Goal: Find specific page/section: Find specific page/section

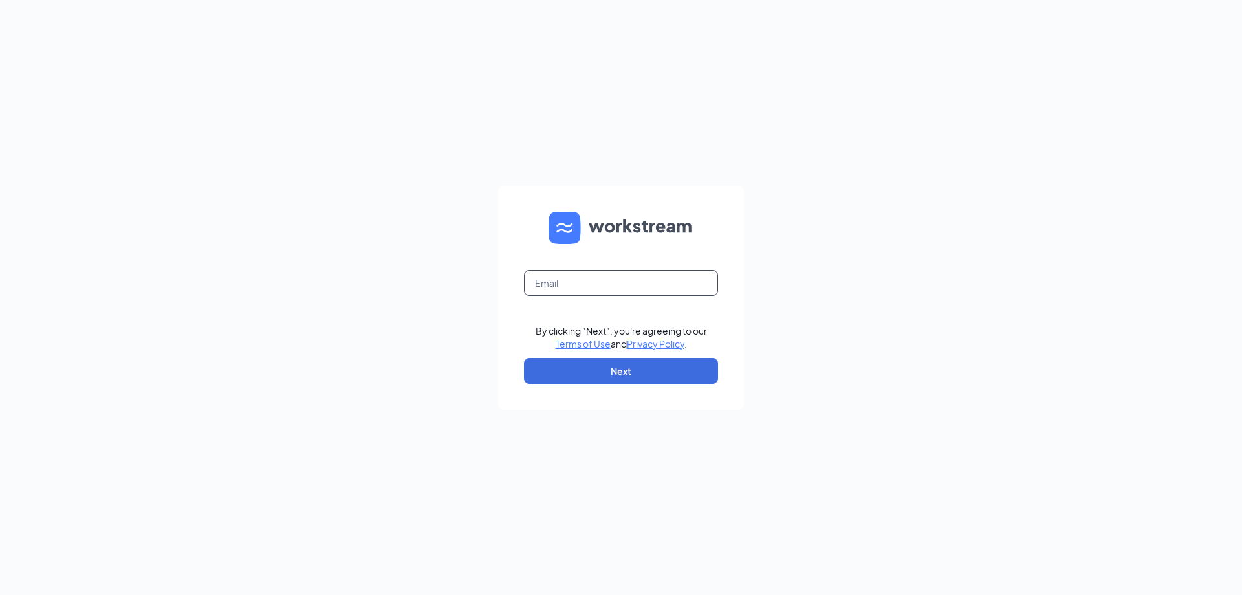
click at [611, 281] on input "text" at bounding box center [621, 283] width 194 height 26
type input "[EMAIL_ADDRESS][DOMAIN_NAME]"
click at [616, 386] on form "[EMAIL_ADDRESS][DOMAIN_NAME] By clicking "Next", you're agreeing to our Terms o…" at bounding box center [621, 298] width 246 height 224
click at [639, 384] on form "[EMAIL_ADDRESS][DOMAIN_NAME] By clicking "Next", you're agreeing to our Terms o…" at bounding box center [621, 298] width 246 height 224
click at [648, 375] on button "Next" at bounding box center [621, 371] width 194 height 26
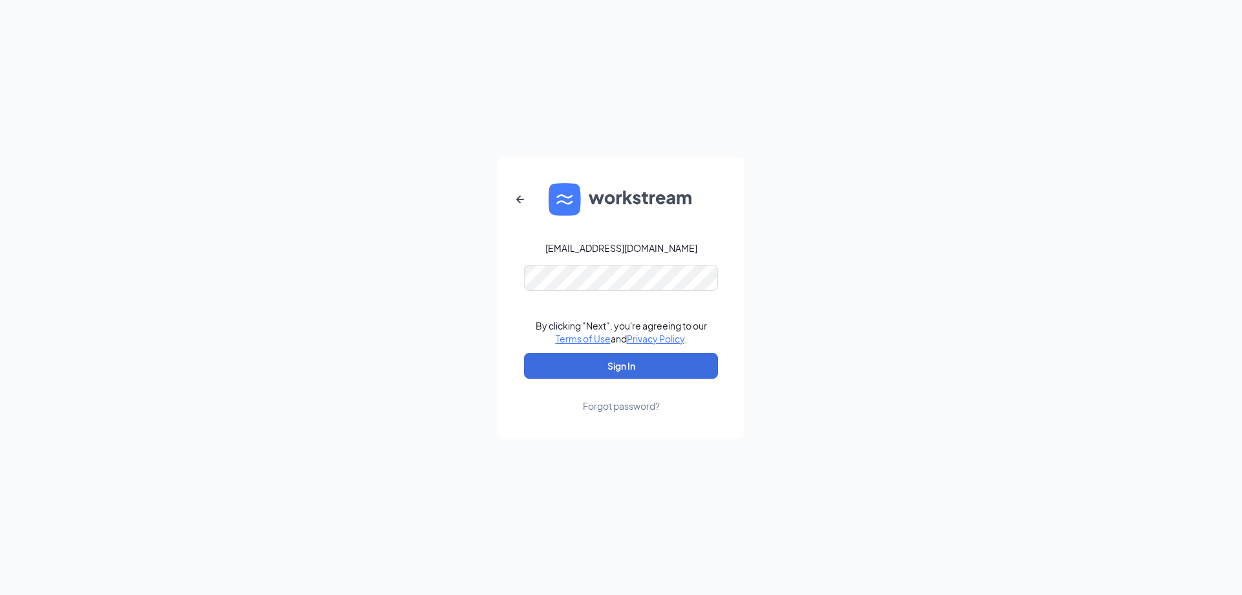
click at [620, 292] on form "[EMAIL_ADDRESS][DOMAIN_NAME] By clicking "Next", you're agreeing to our Terms o…" at bounding box center [621, 297] width 246 height 281
click at [624, 372] on button "Sign In" at bounding box center [621, 366] width 194 height 26
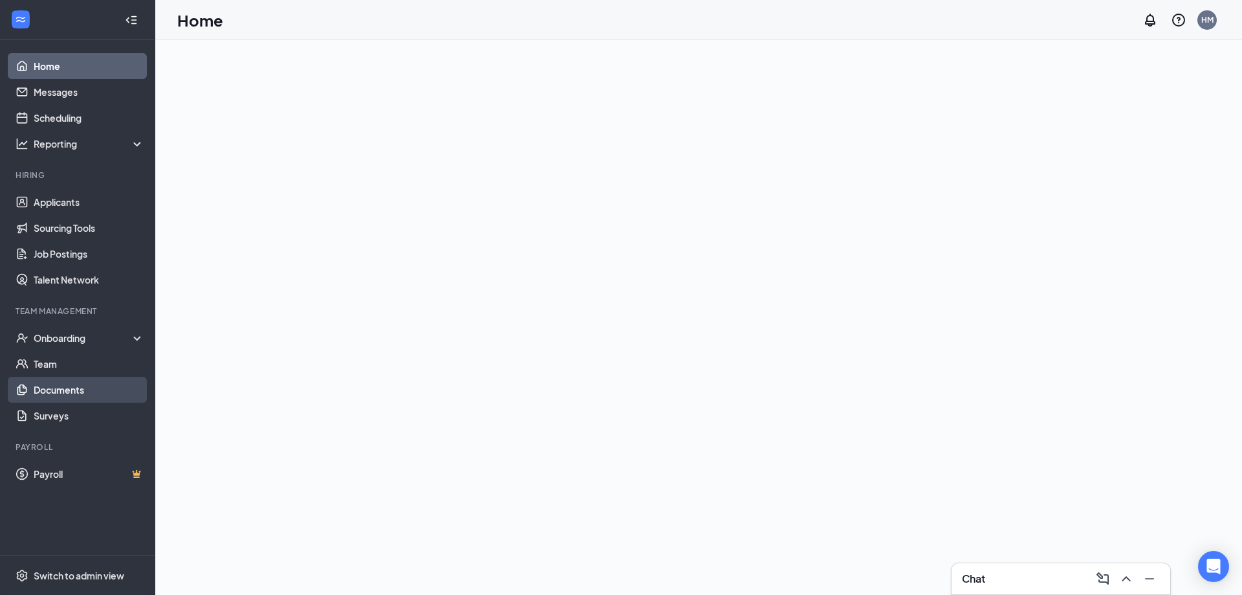
click at [74, 388] on link "Documents" at bounding box center [89, 390] width 111 height 26
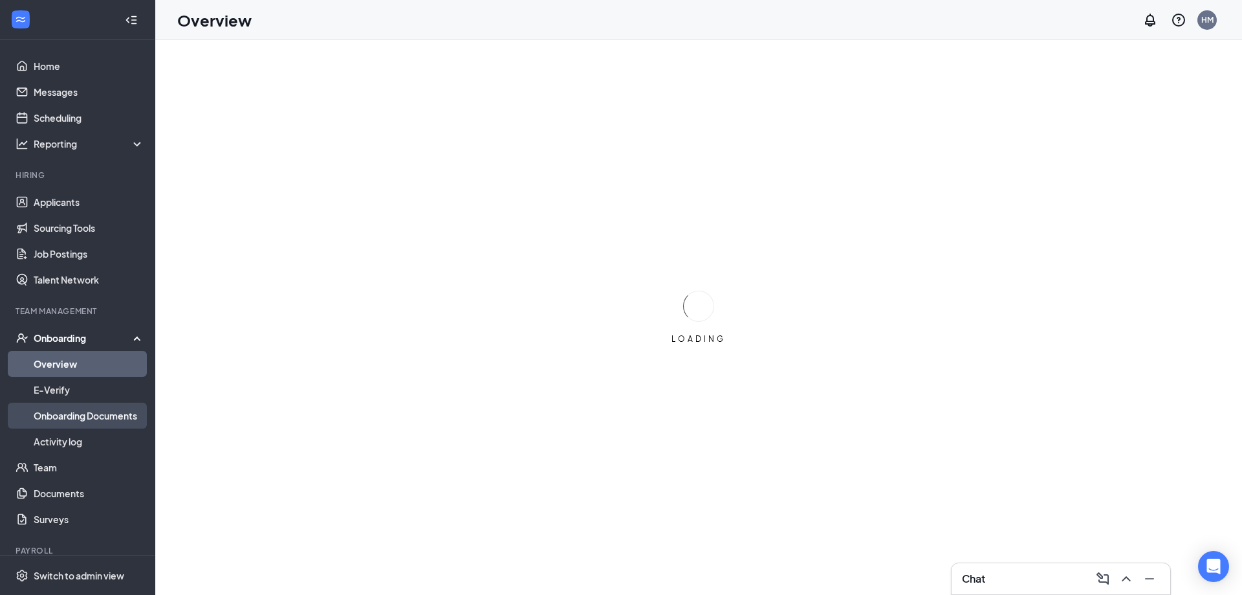
click at [90, 415] on link "Onboarding Documents" at bounding box center [89, 415] width 111 height 26
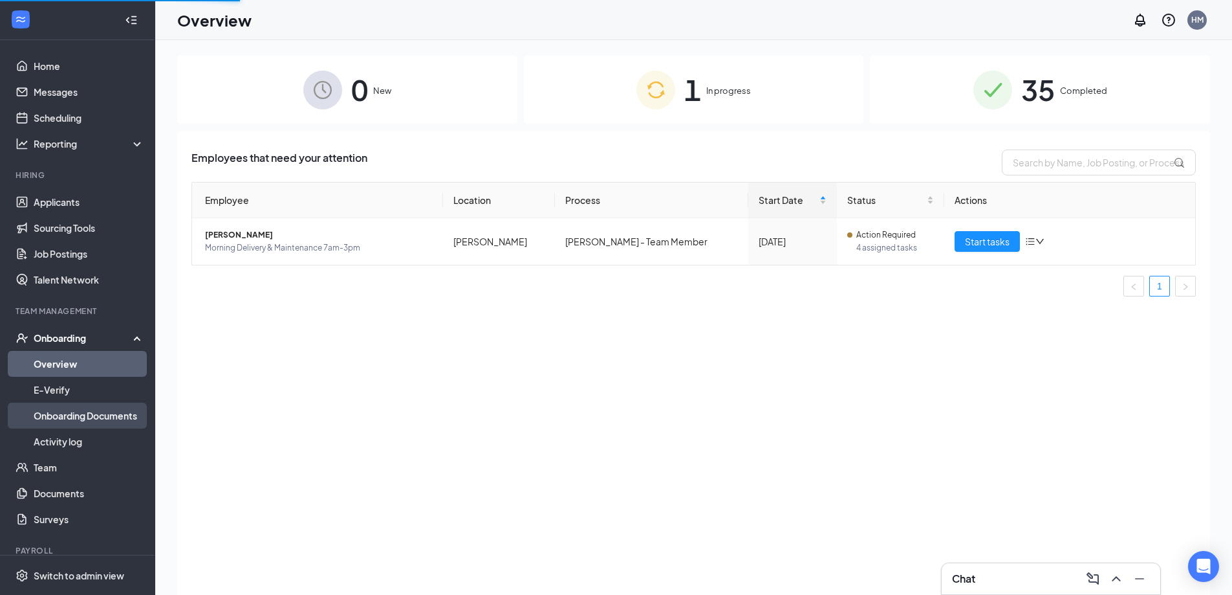
click at [115, 417] on link "Onboarding Documents" at bounding box center [89, 415] width 111 height 26
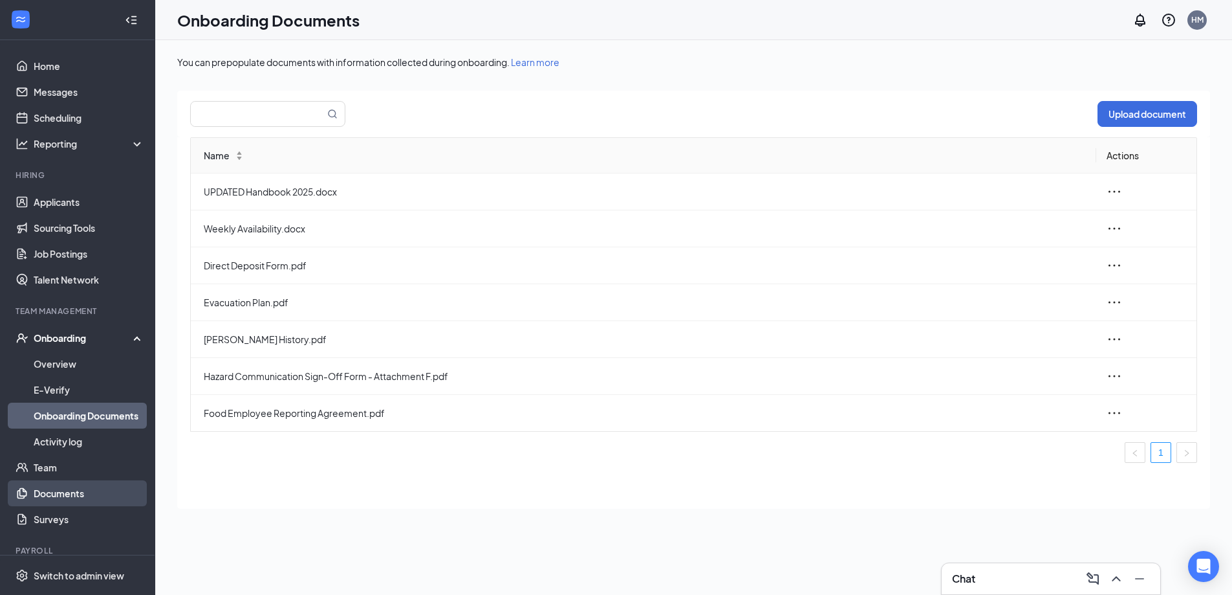
click at [103, 485] on link "Documents" at bounding box center [89, 493] width 111 height 26
